Goal: Transaction & Acquisition: Purchase product/service

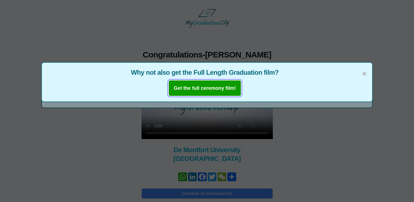
click at [220, 92] on button "Get the full ceremony film!" at bounding box center [204, 88] width 72 height 16
